Goal: Transaction & Acquisition: Purchase product/service

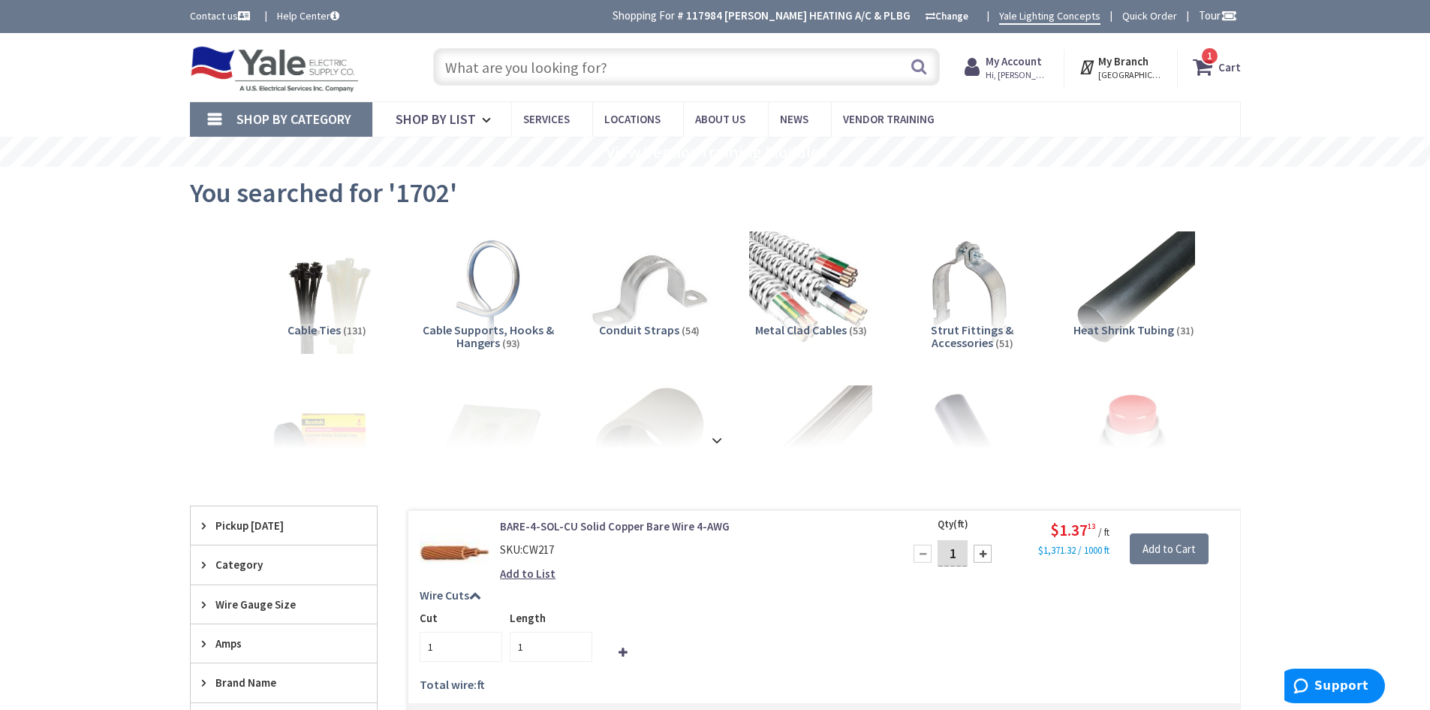
click at [1216, 57] on span "1 1 items" at bounding box center [1210, 56] width 19 height 19
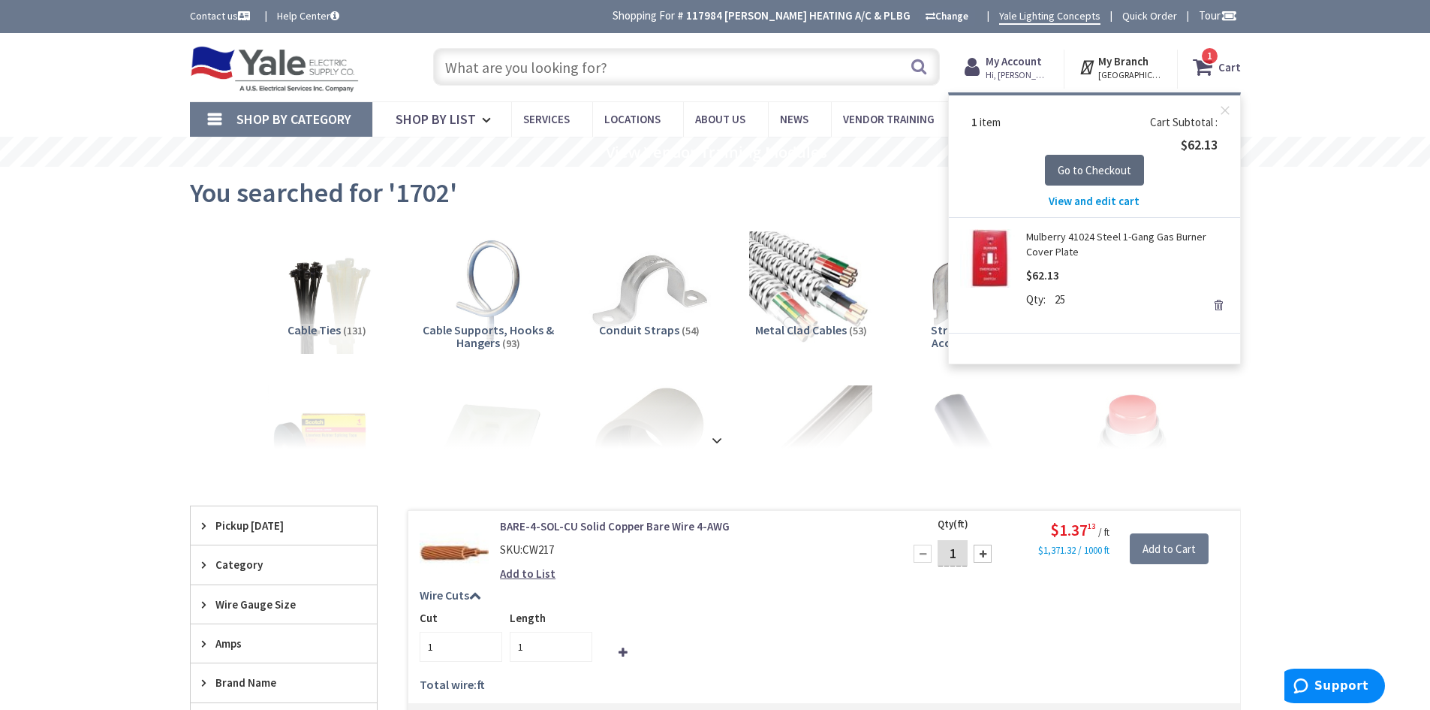
click at [1105, 172] on span "Go to Checkout" at bounding box center [1095, 170] width 74 height 14
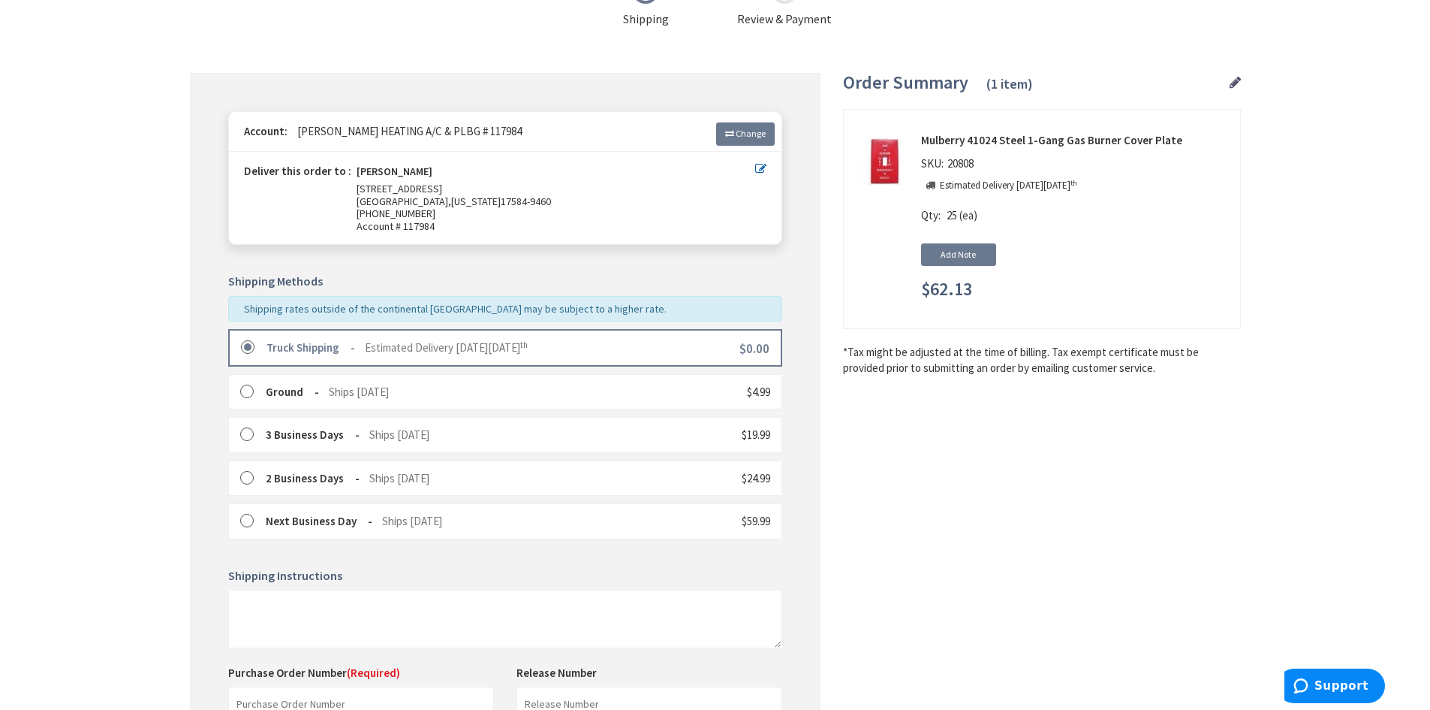
scroll to position [225, 0]
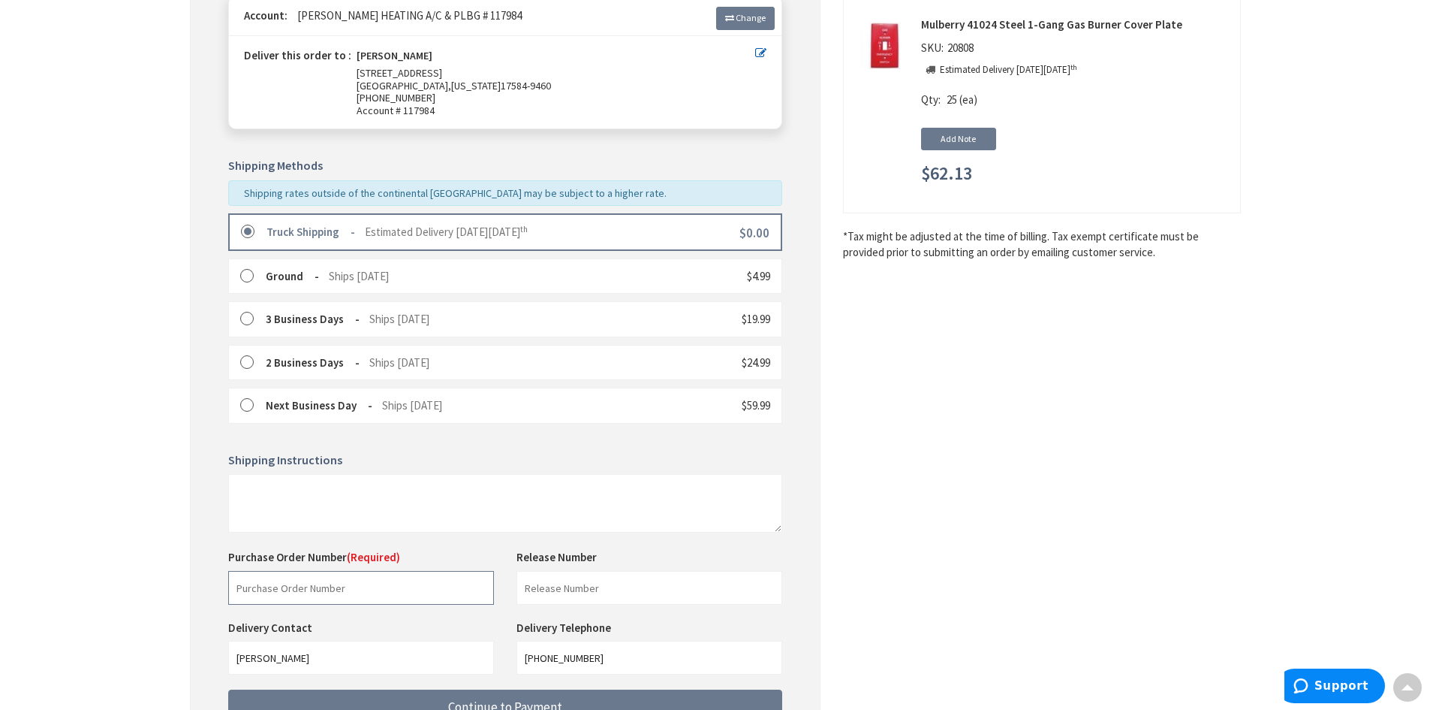
click at [378, 594] on input "text" at bounding box center [361, 588] width 266 height 34
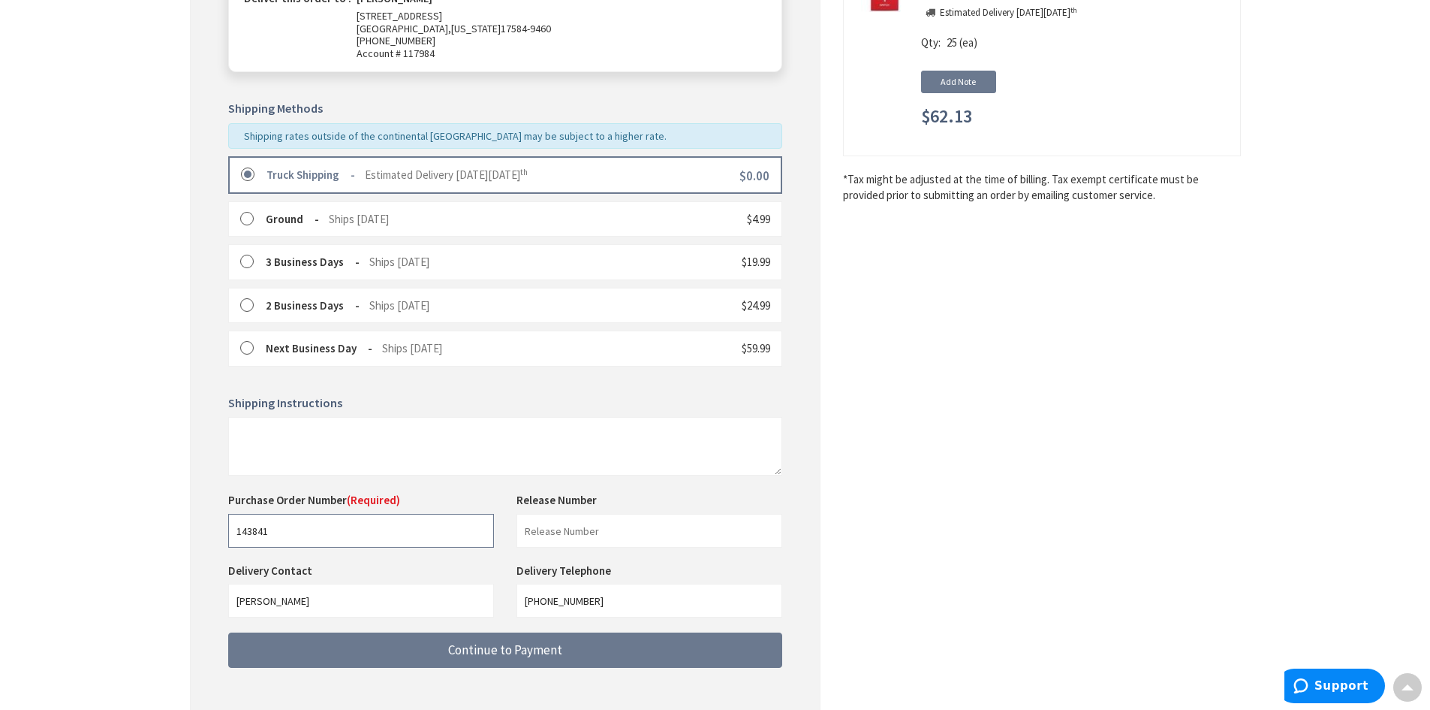
scroll to position [357, 0]
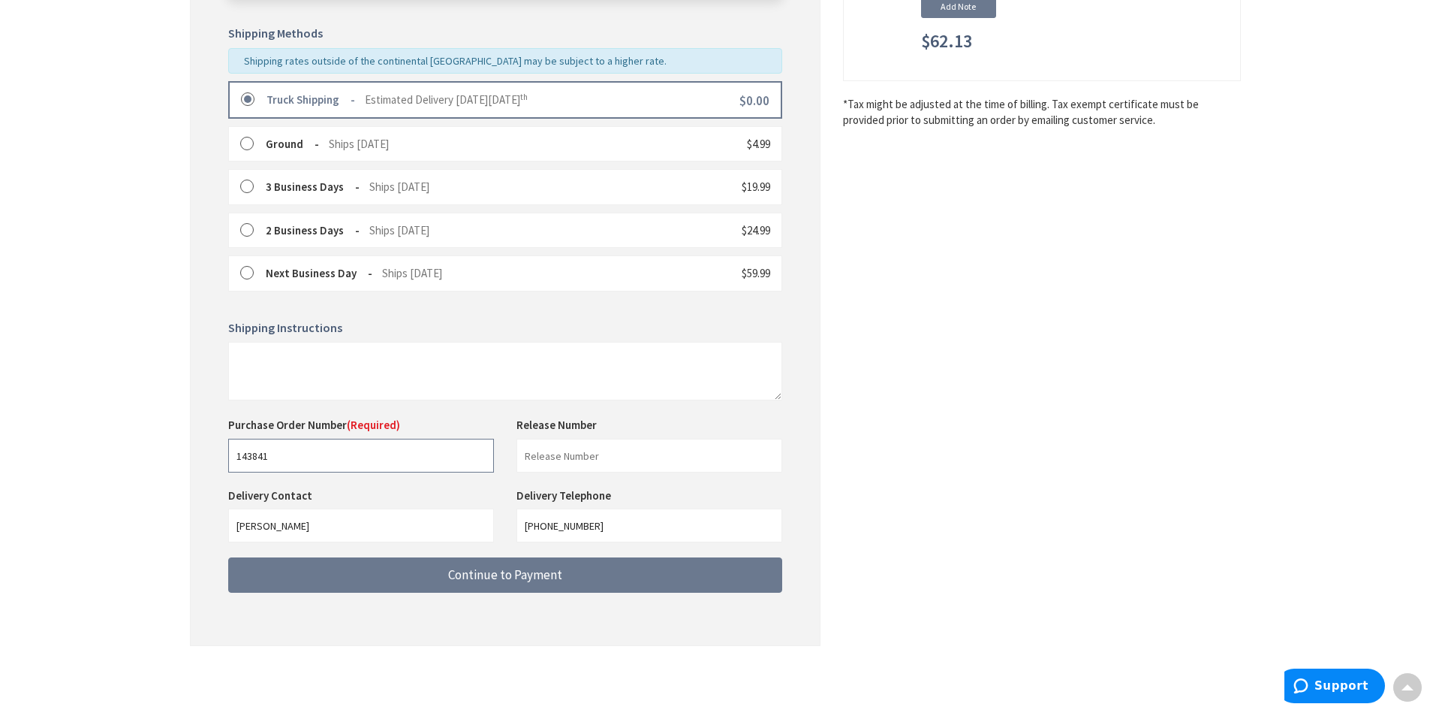
type input "143841"
click at [584, 452] on input "text" at bounding box center [650, 456] width 266 height 34
type input "Stock"
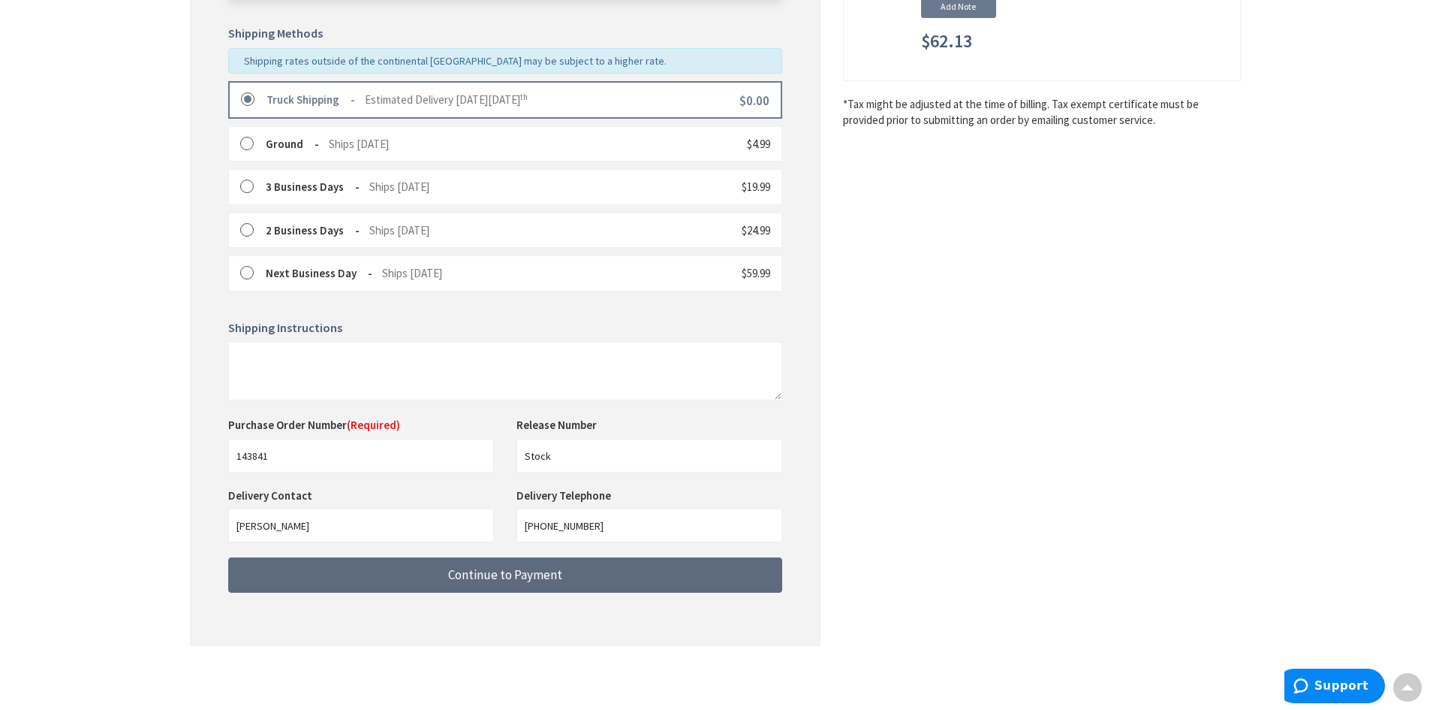
click at [454, 585] on button "Continue to Payment" at bounding box center [505, 574] width 554 height 35
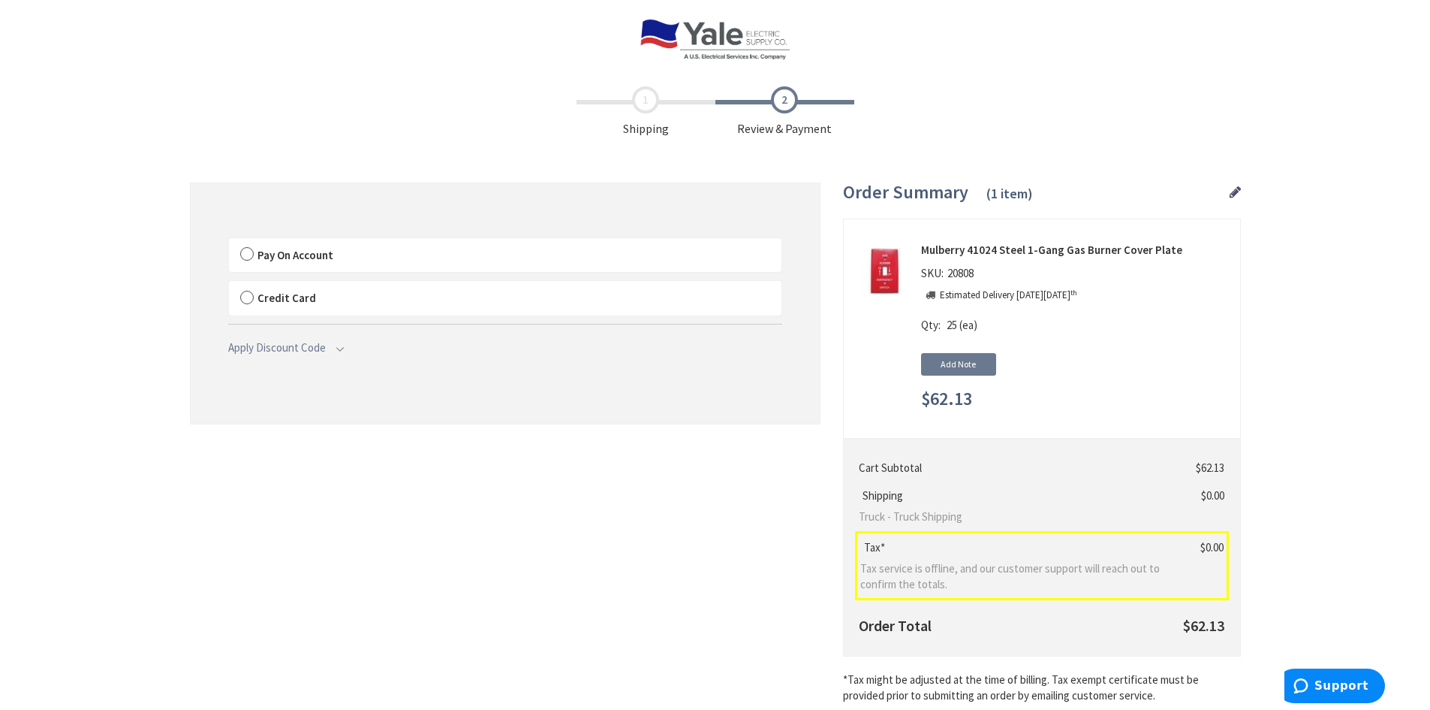
click at [249, 255] on label "Pay On Account" at bounding box center [505, 255] width 553 height 35
click at [229, 241] on input "Pay On Account" at bounding box center [229, 241] width 0 height 0
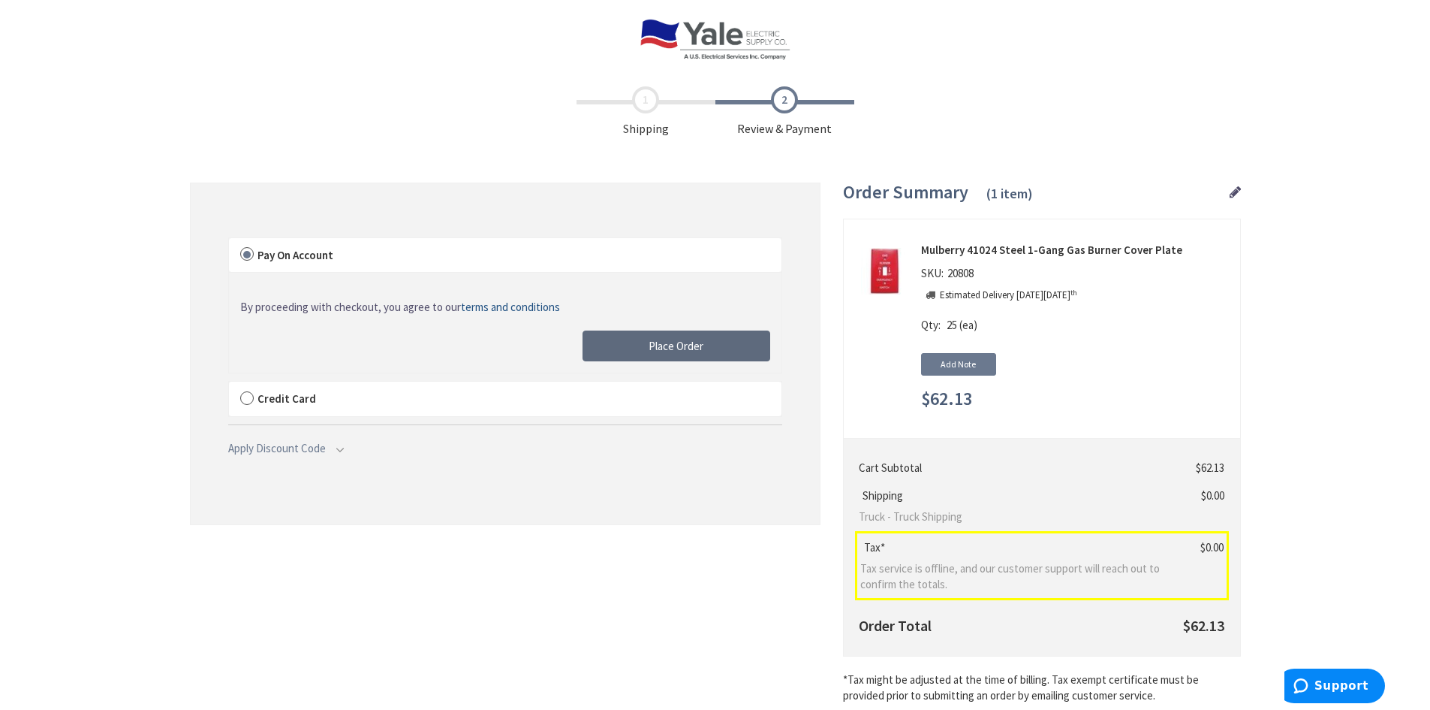
drag, startPoint x: 707, startPoint y: 352, endPoint x: 737, endPoint y: 345, distance: 30.2
click at [706, 352] on button "Place Order" at bounding box center [677, 346] width 188 height 32
